Goal: Obtain resource: Download file/media

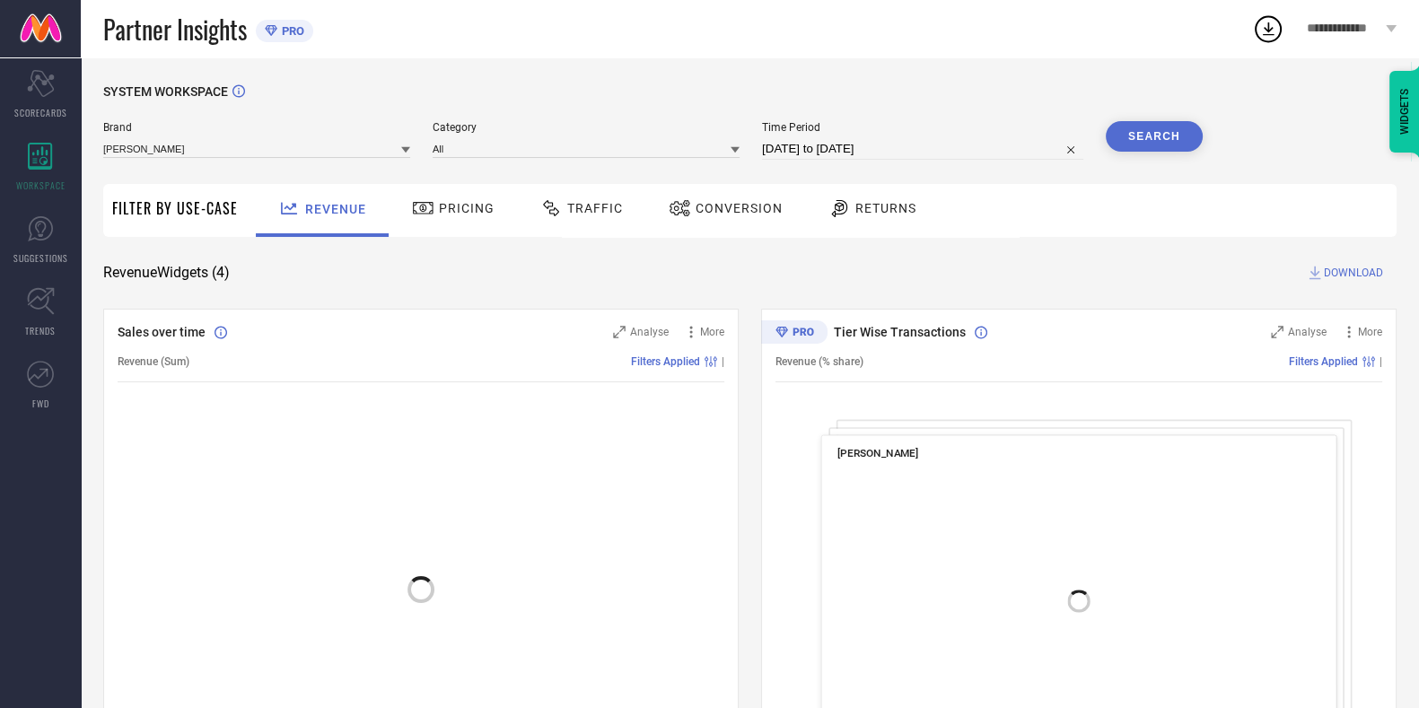
select select "6"
select select "2025"
select select "7"
select select "2025"
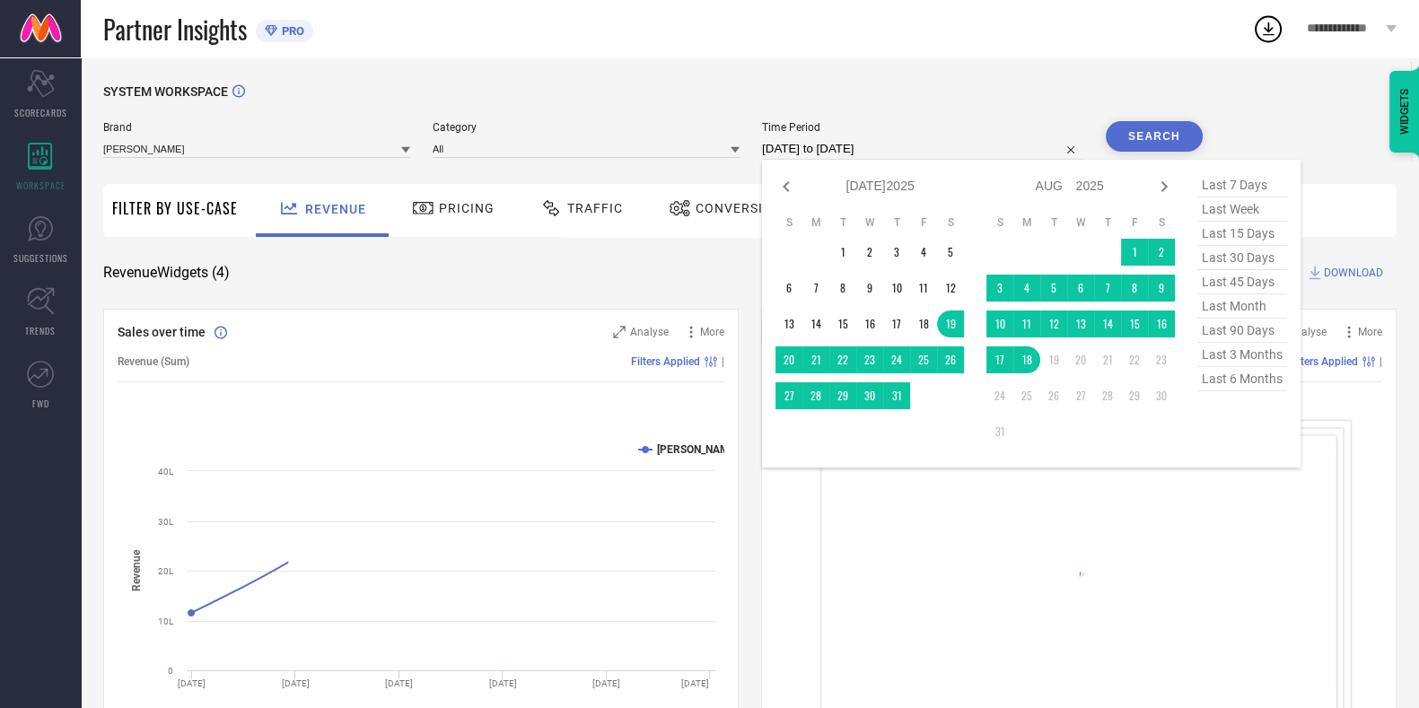
click at [910, 144] on input "[DATE] to [DATE]" at bounding box center [922, 149] width 321 height 22
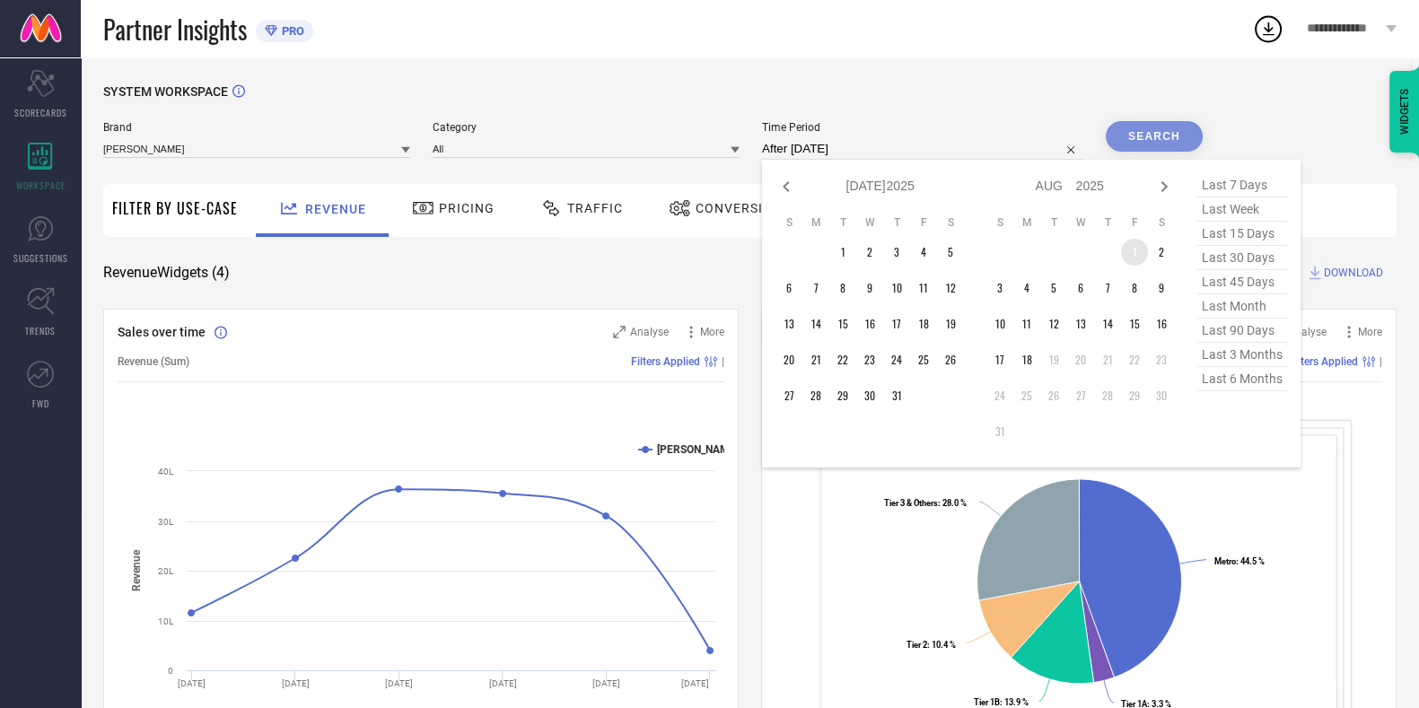
click at [1137, 250] on td "1" at bounding box center [1134, 252] width 27 height 27
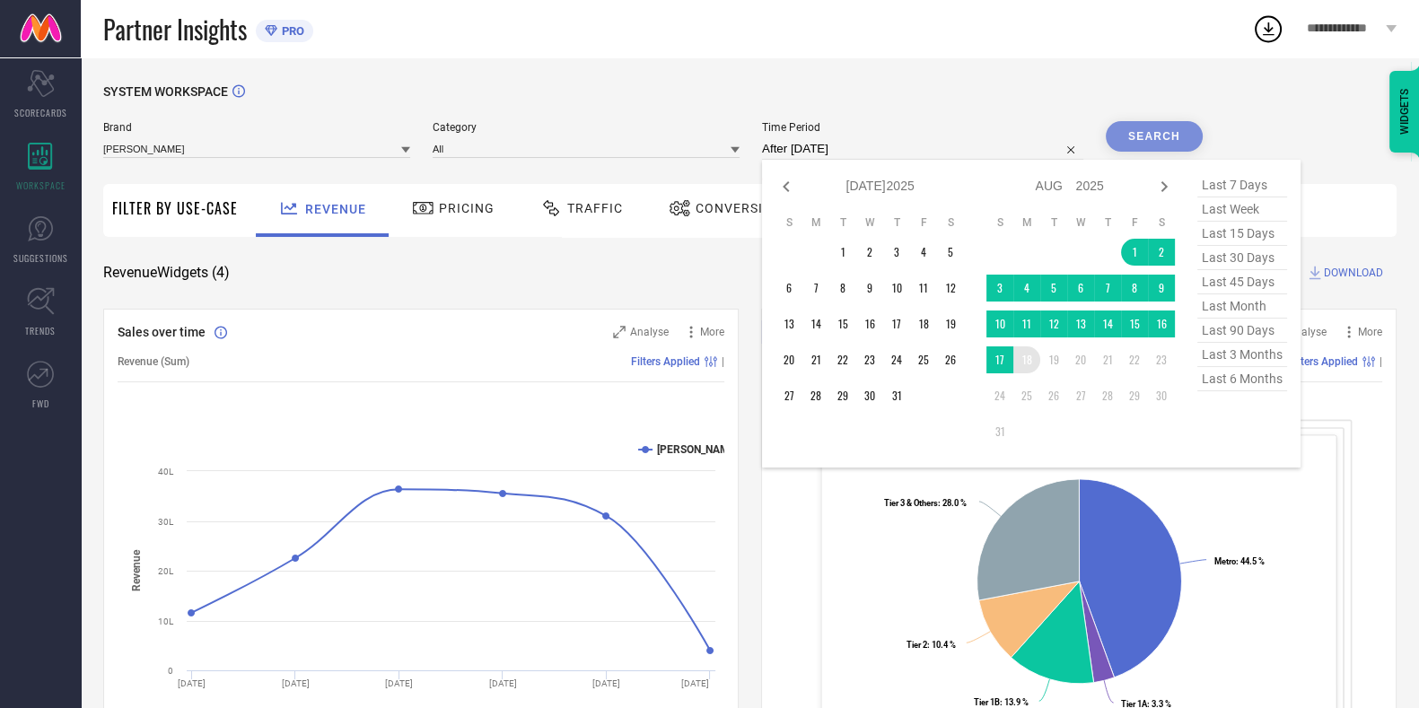
type input "[DATE] to [DATE]"
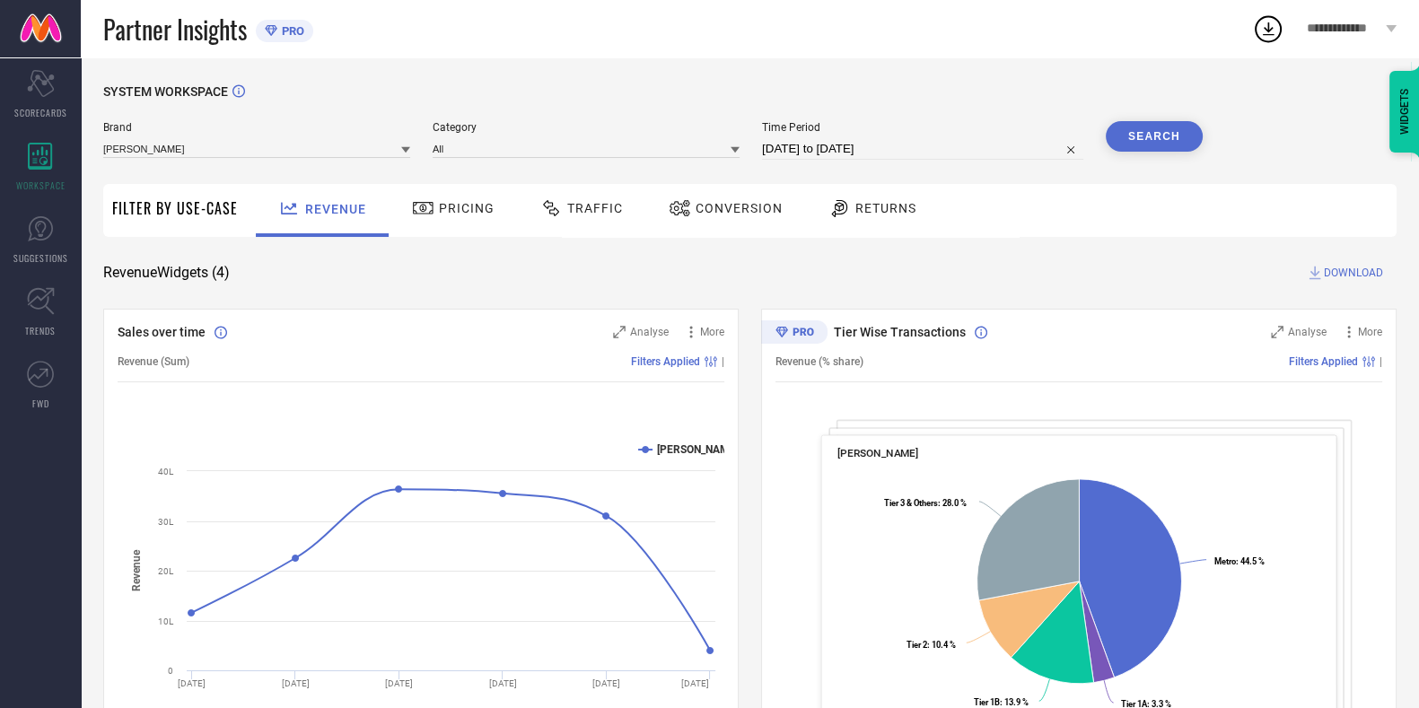
click at [1153, 131] on button "Search" at bounding box center [1153, 136] width 97 height 31
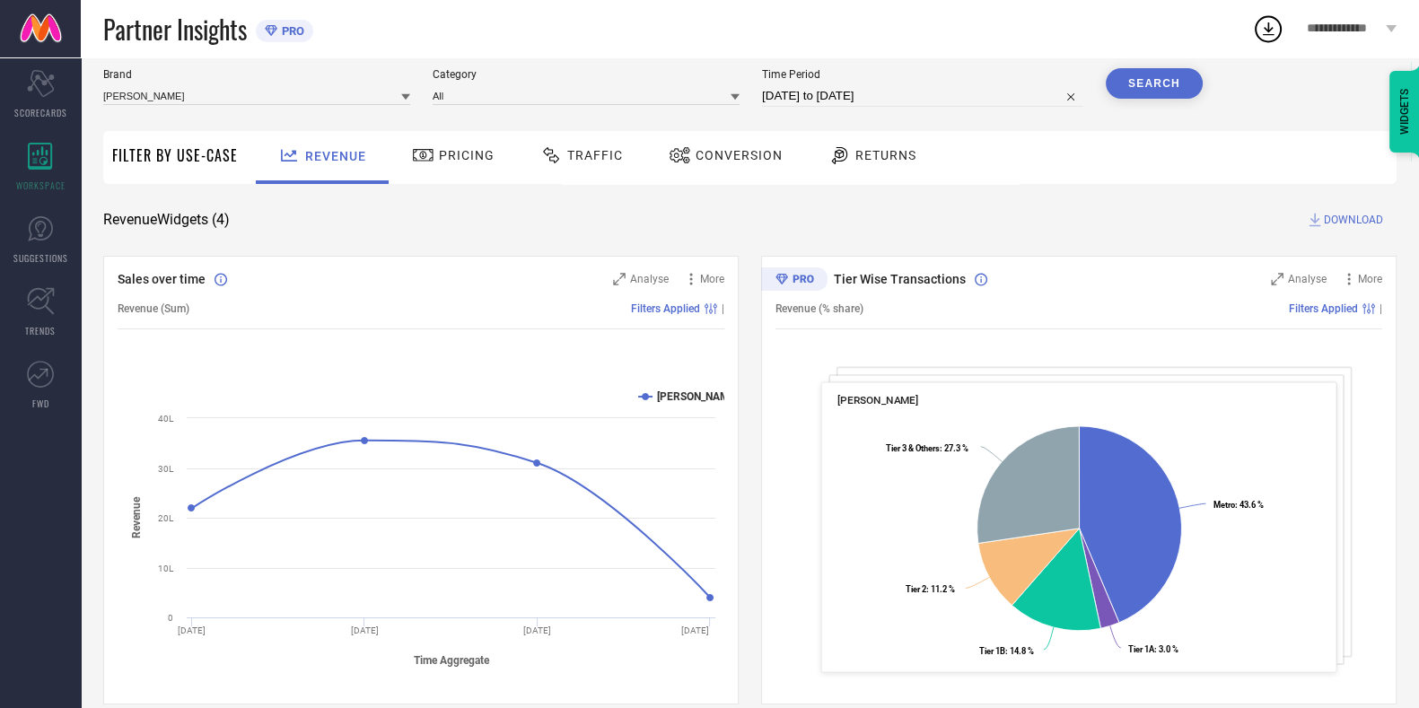
scroll to position [56, 0]
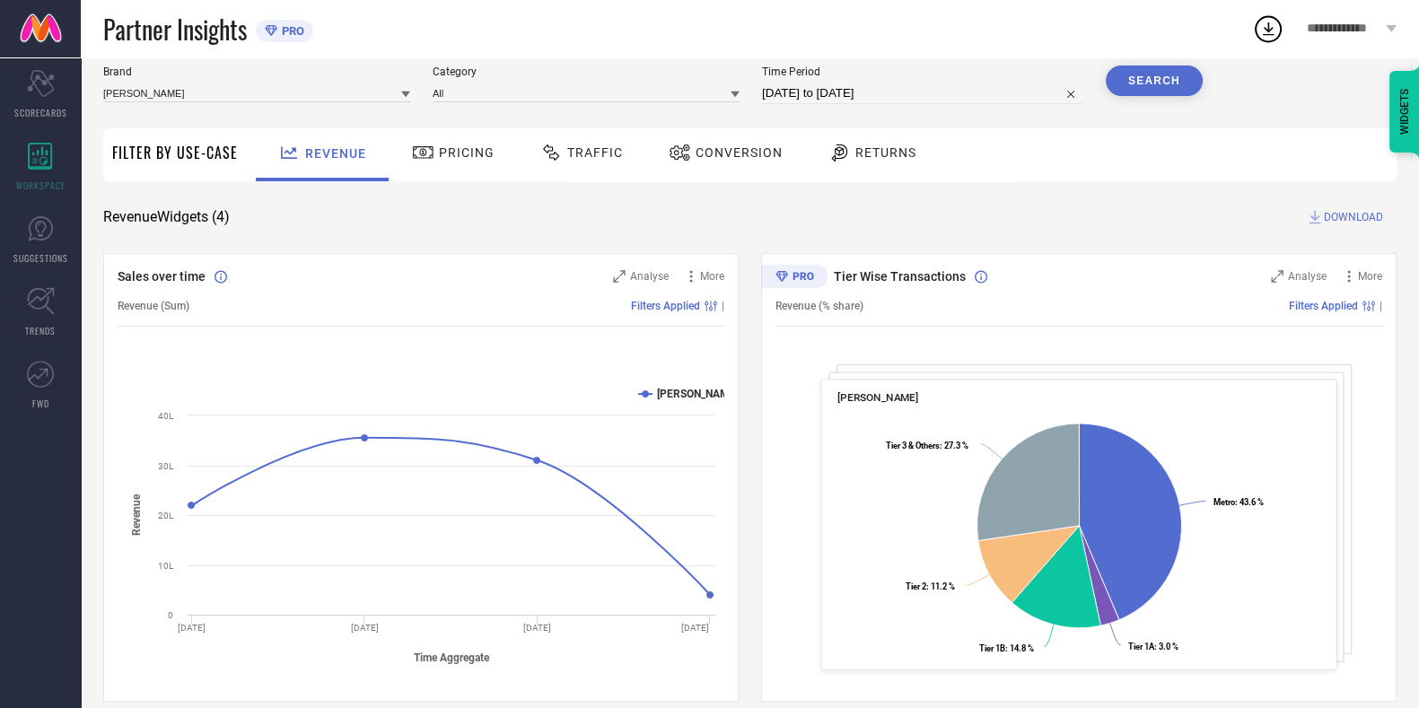
click at [584, 175] on div "Traffic" at bounding box center [581, 154] width 127 height 53
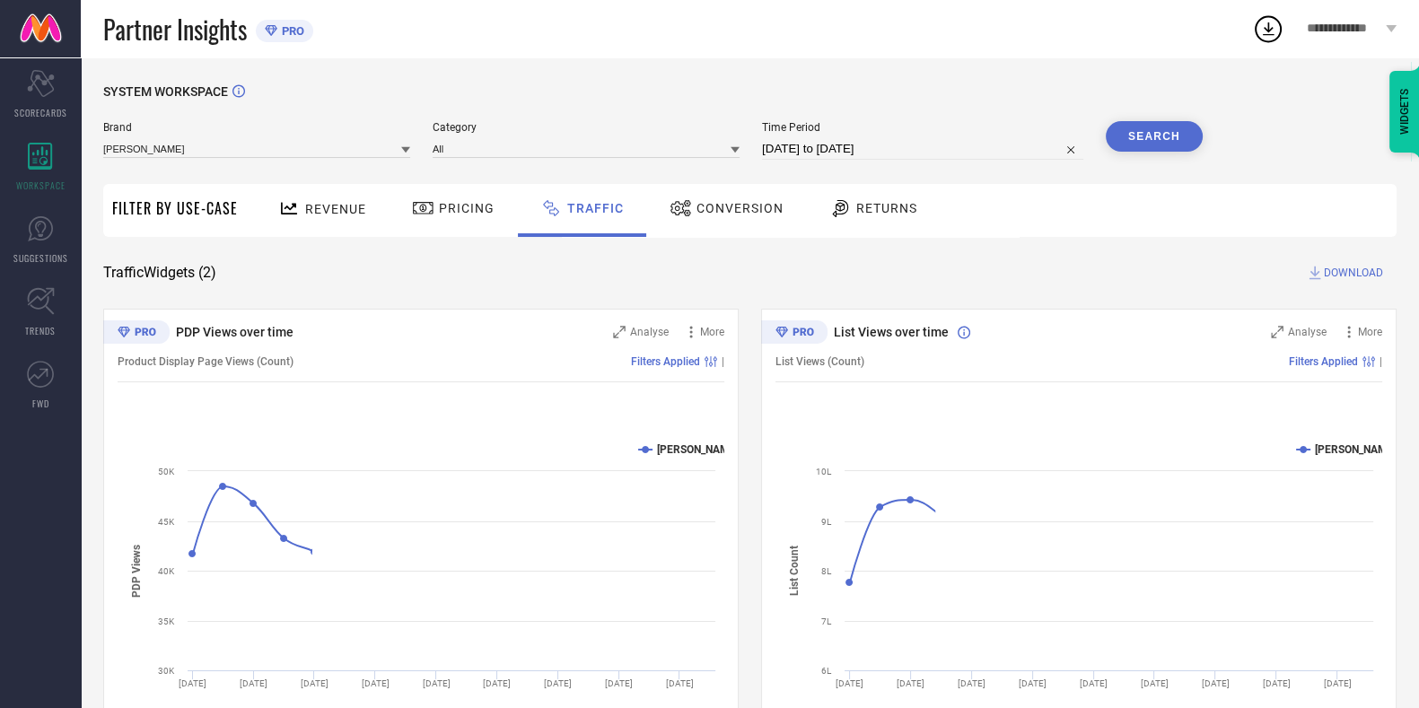
scroll to position [76, 0]
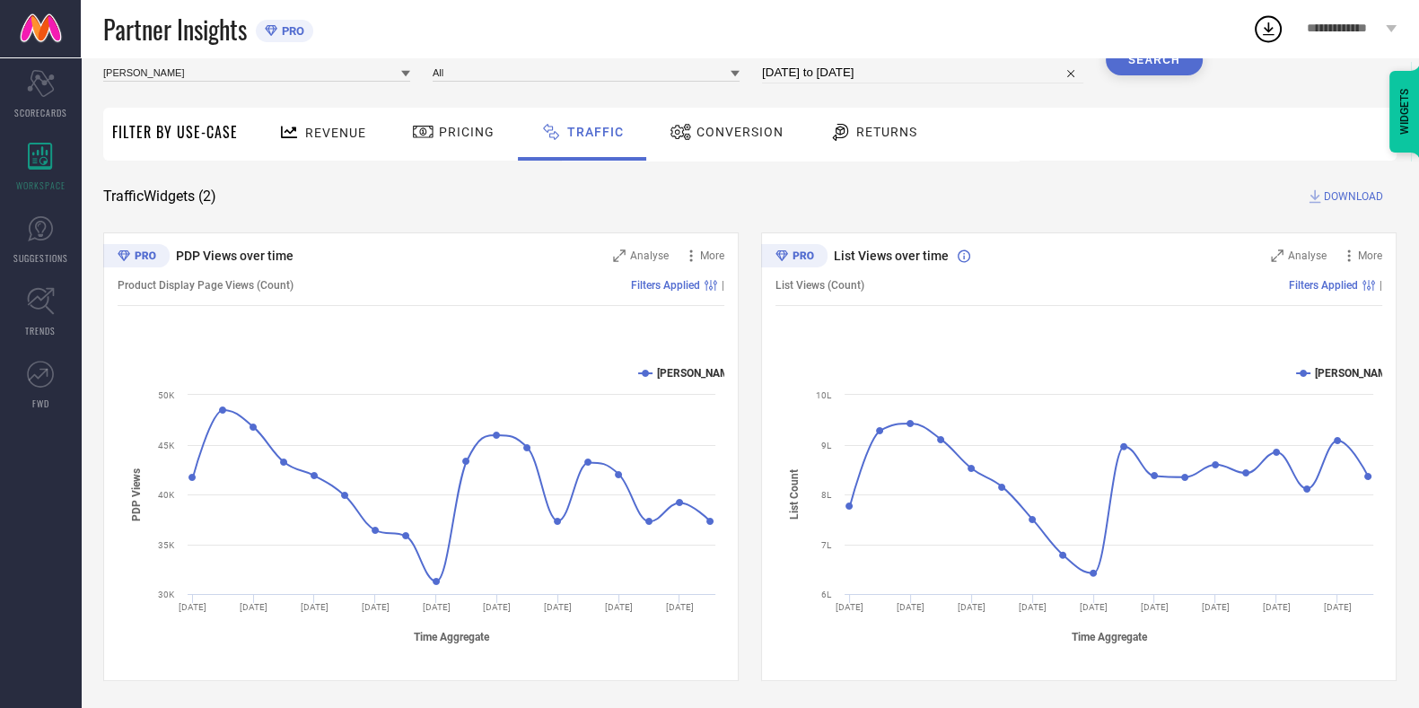
click at [1323, 207] on div "SYSTEM WORKSPACE Brand [PERSON_NAME] Category All Time Period [DATE] to [DATE] …" at bounding box center [749, 344] width 1293 height 673
click at [1329, 193] on span "DOWNLOAD" at bounding box center [1352, 197] width 59 height 18
click at [1261, 26] on icon at bounding box center [1268, 29] width 32 height 32
click at [997, 175] on div "SYSTEM WORKSPACE Brand [PERSON_NAME] Category All Time Period [DATE] to [DATE] …" at bounding box center [749, 344] width 1293 height 673
click at [1256, 38] on circle at bounding box center [1267, 29] width 25 height 25
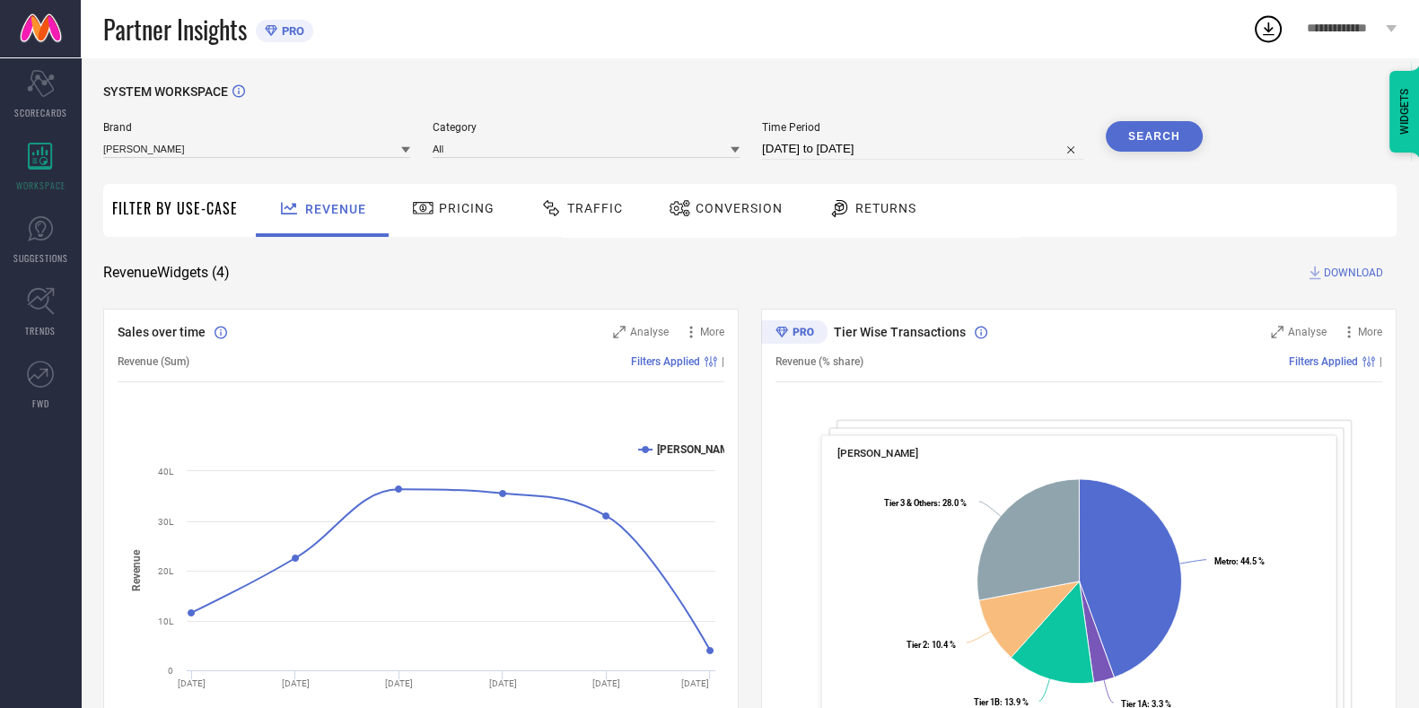
click at [587, 217] on div "Traffic" at bounding box center [582, 208] width 92 height 31
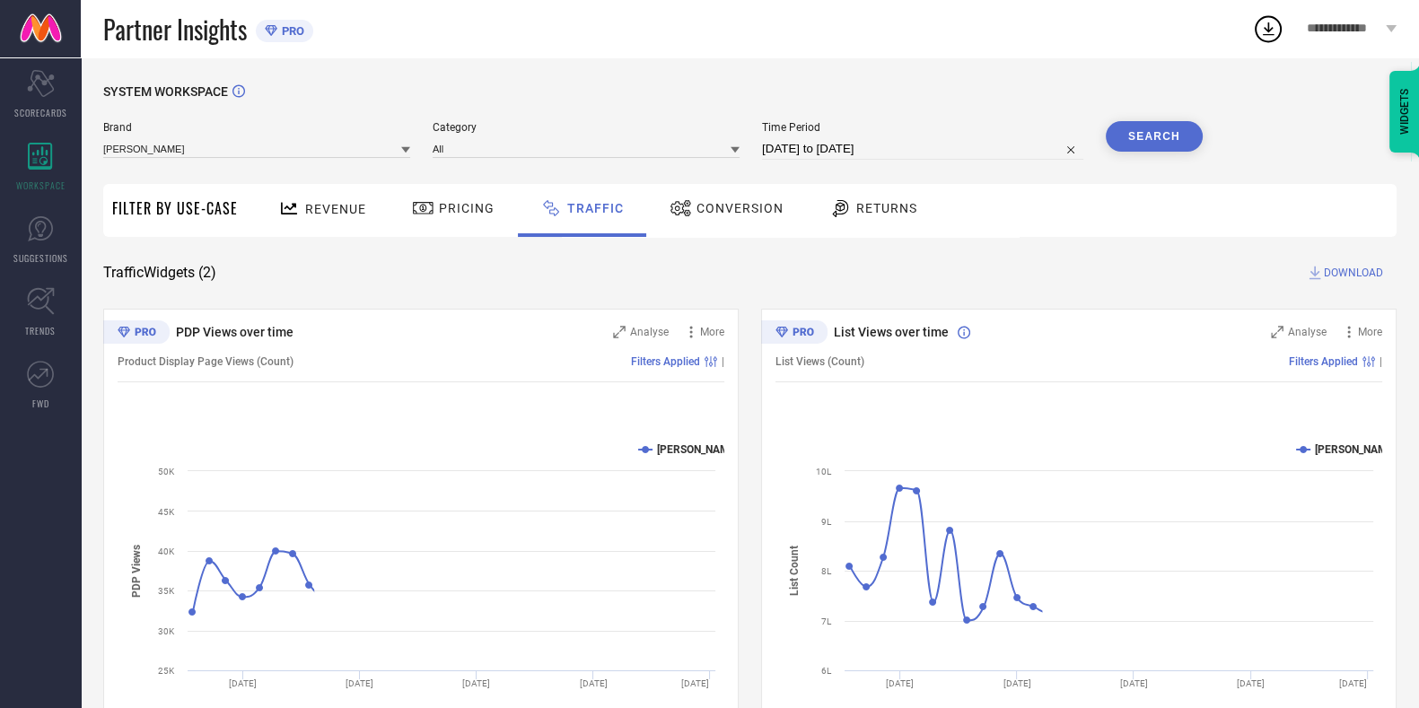
select select "6"
select select "2025"
select select "7"
select select "2025"
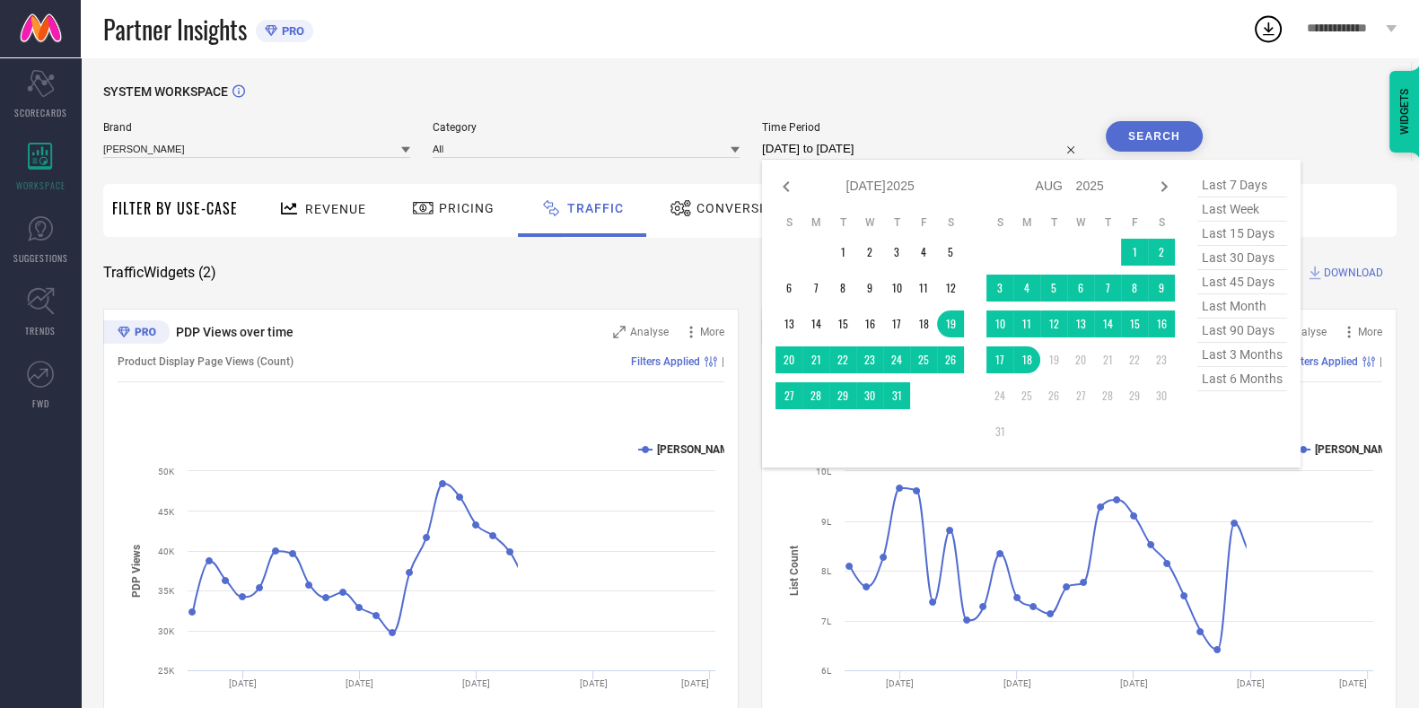
click at [860, 152] on input "[DATE] to [DATE]" at bounding box center [922, 149] width 321 height 22
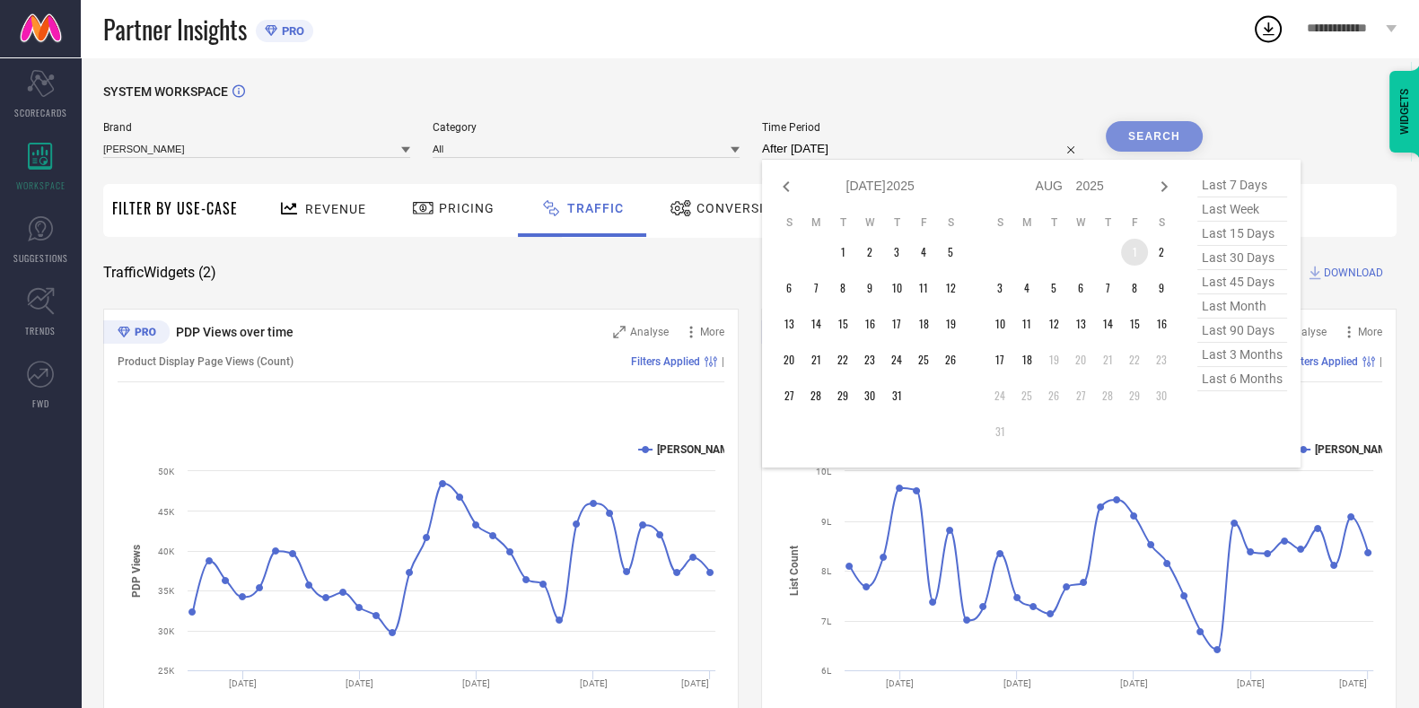
click at [1143, 246] on td "1" at bounding box center [1134, 252] width 27 height 27
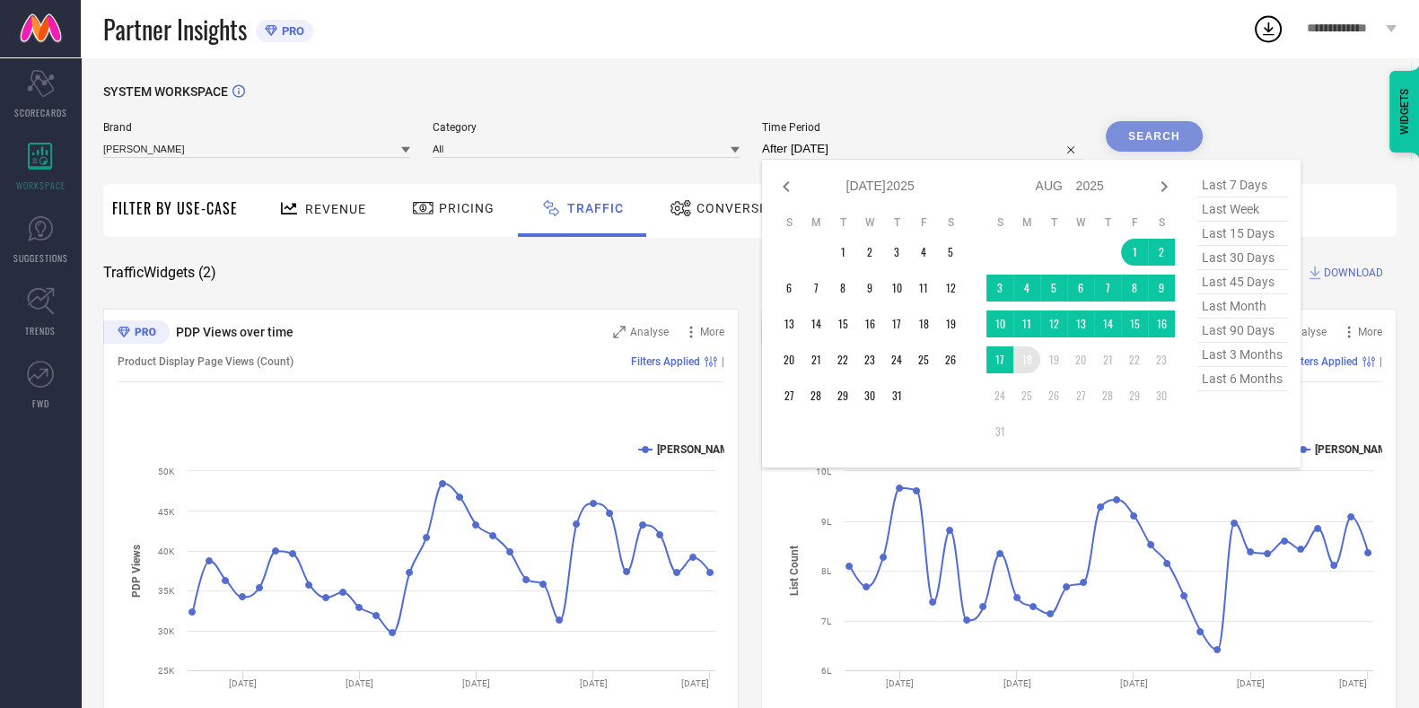
type input "[DATE] to [DATE]"
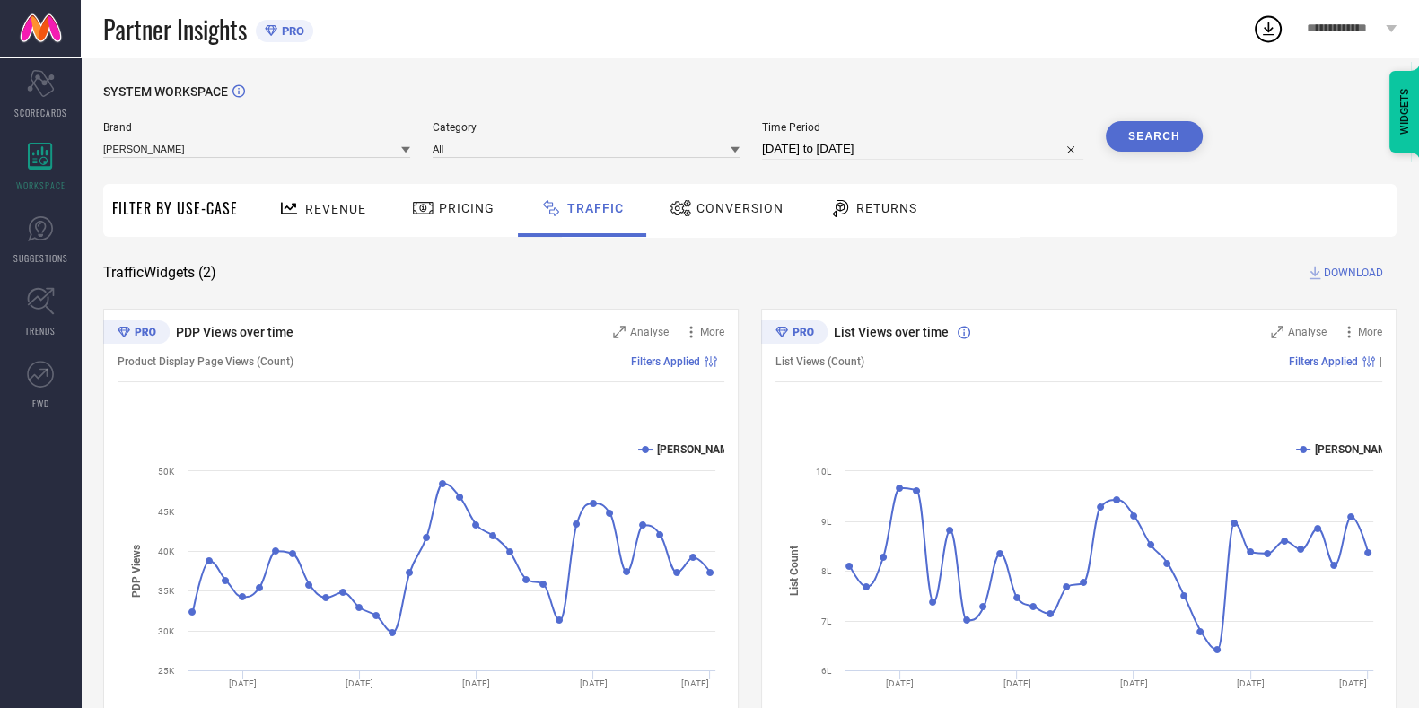
click at [1158, 136] on button "Search" at bounding box center [1153, 136] width 97 height 31
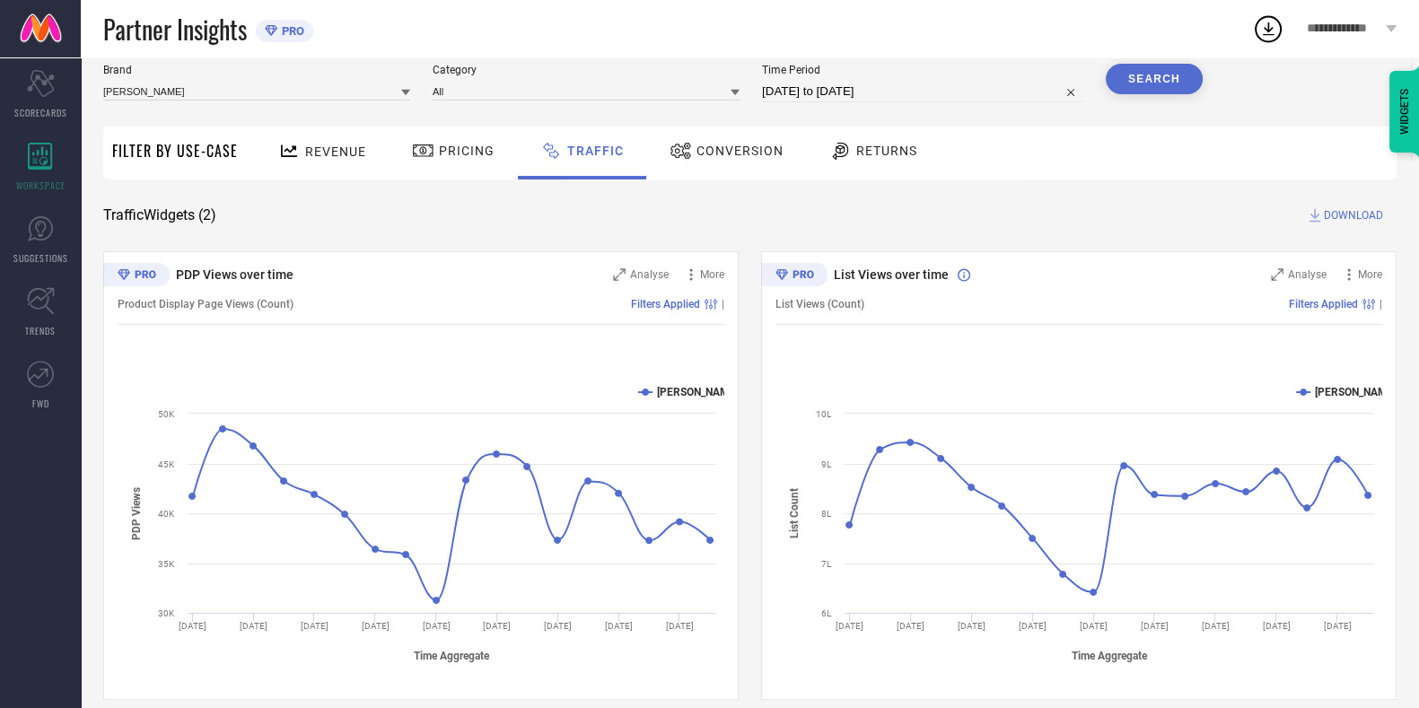
scroll to position [58, 0]
click at [1348, 221] on span "DOWNLOAD" at bounding box center [1352, 214] width 59 height 18
click at [1262, 39] on icon at bounding box center [1268, 29] width 32 height 32
